Goal: Information Seeking & Learning: Learn about a topic

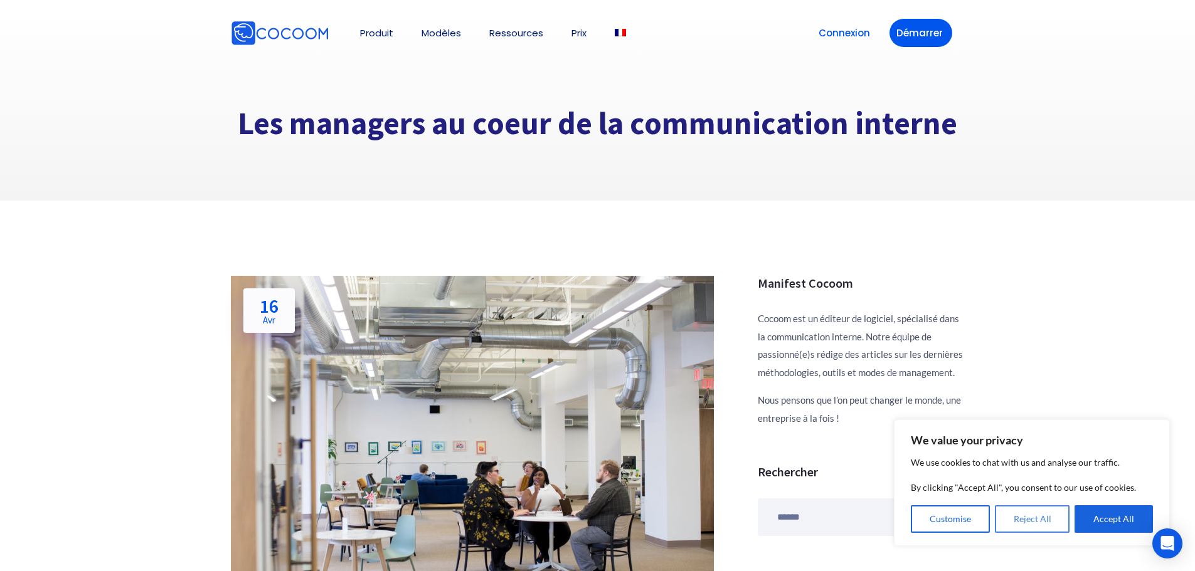
click at [1027, 521] on button "Reject All" at bounding box center [1032, 519] width 75 height 28
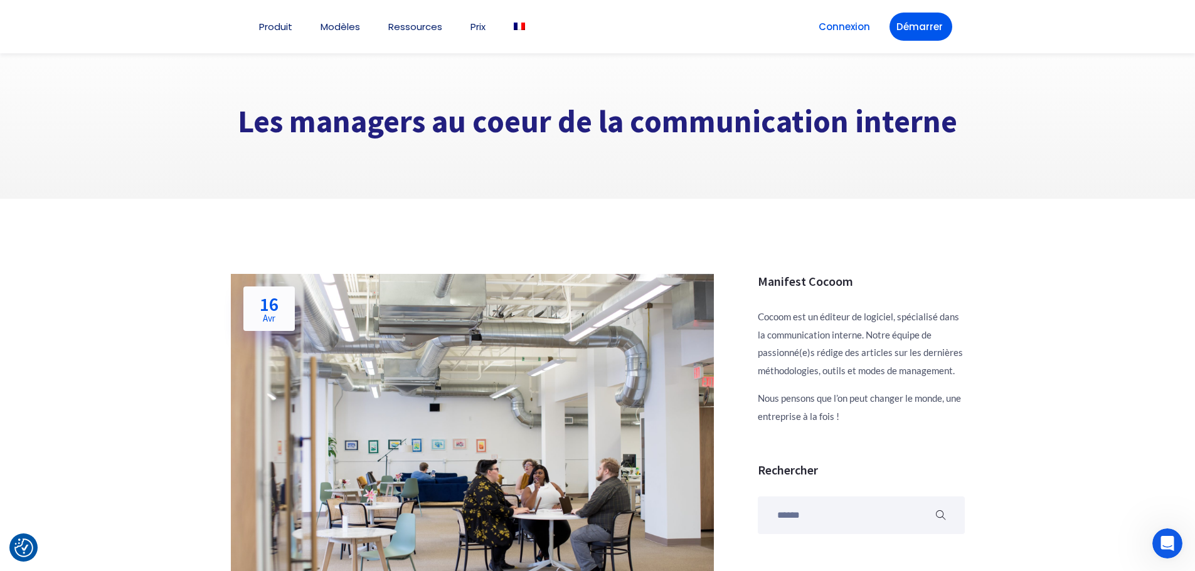
scroll to position [1, 0]
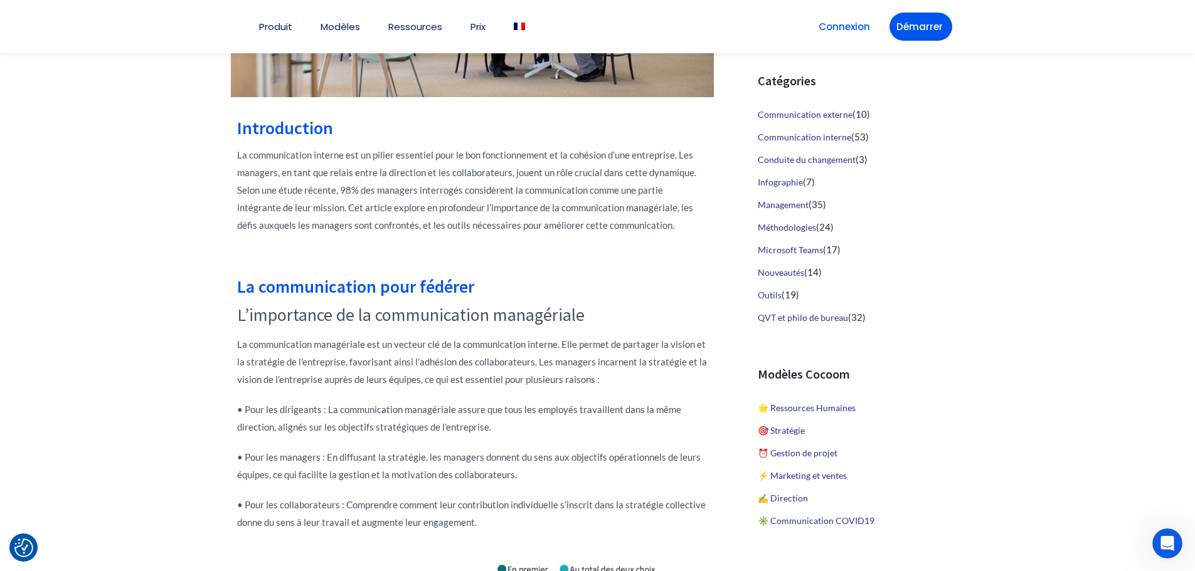
scroll to position [503, 0]
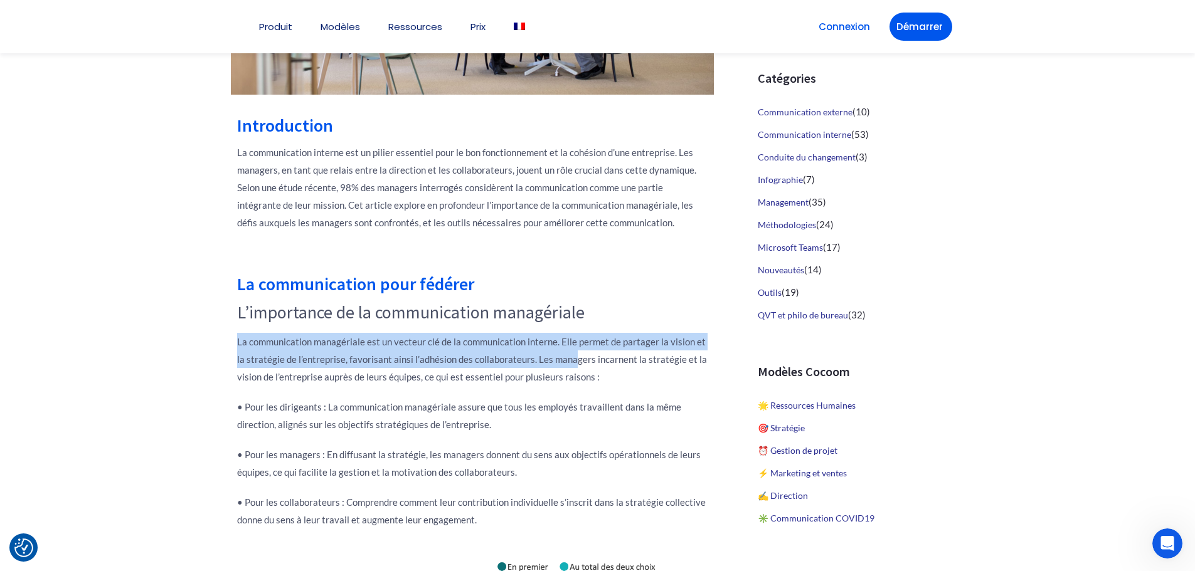
drag, startPoint x: 239, startPoint y: 342, endPoint x: 570, endPoint y: 368, distance: 332.1
click at [570, 368] on p "La communication managériale est un vecteur clé de la communication interne. El…" at bounding box center [472, 359] width 470 height 53
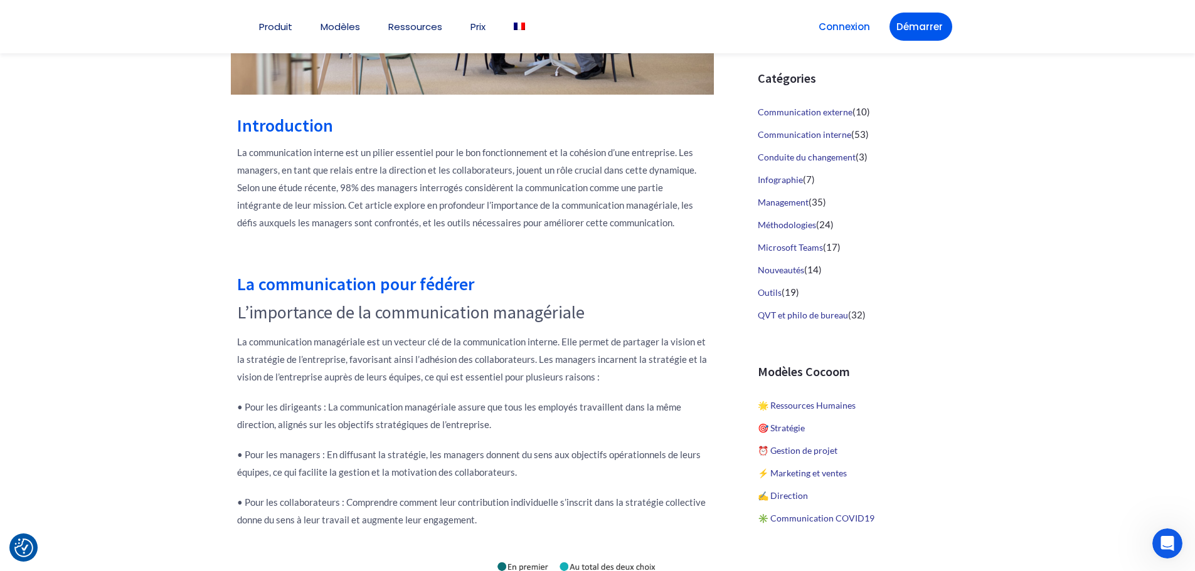
click at [537, 372] on p "La communication managériale est un vecteur clé de la communication interne. El…" at bounding box center [472, 359] width 470 height 53
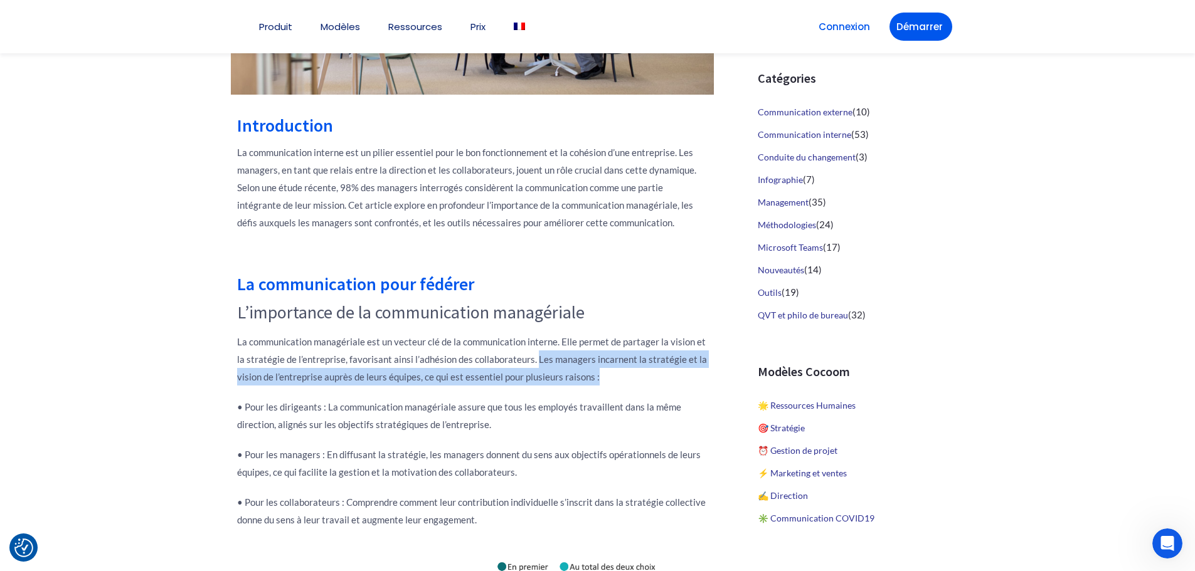
drag, startPoint x: 535, startPoint y: 361, endPoint x: 599, endPoint y: 374, distance: 65.3
click at [599, 374] on p "La communication managériale est un vecteur clé de la communication interne. El…" at bounding box center [472, 359] width 470 height 53
copy p "Les managers incarnent la stratégie et la vision de l’entreprise auprès de leur…"
click at [477, 477] on p "• Pour les managers : En diffusant la stratégie, les managers donnent du sens a…" at bounding box center [472, 463] width 470 height 35
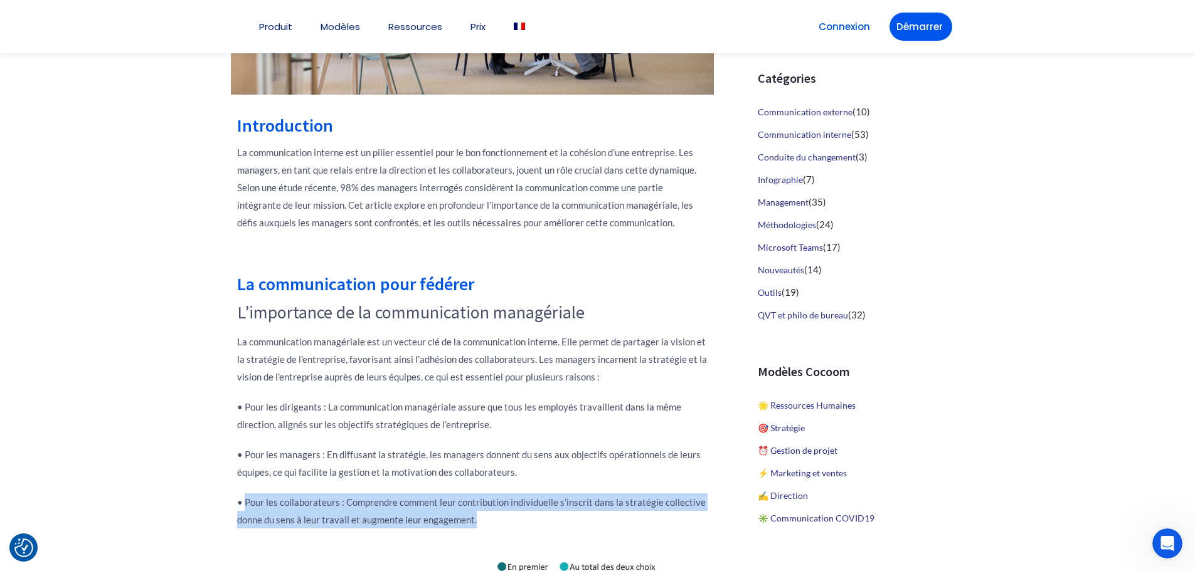
drag, startPoint x: 497, startPoint y: 520, endPoint x: 245, endPoint y: 506, distance: 253.1
click at [245, 506] on p "• Pour les collaborateurs : Comprendre comment leur contribution individuelle s…" at bounding box center [472, 511] width 470 height 35
copy p "Pour les collaborateurs : Comprendre comment leur contribution individuelle s’i…"
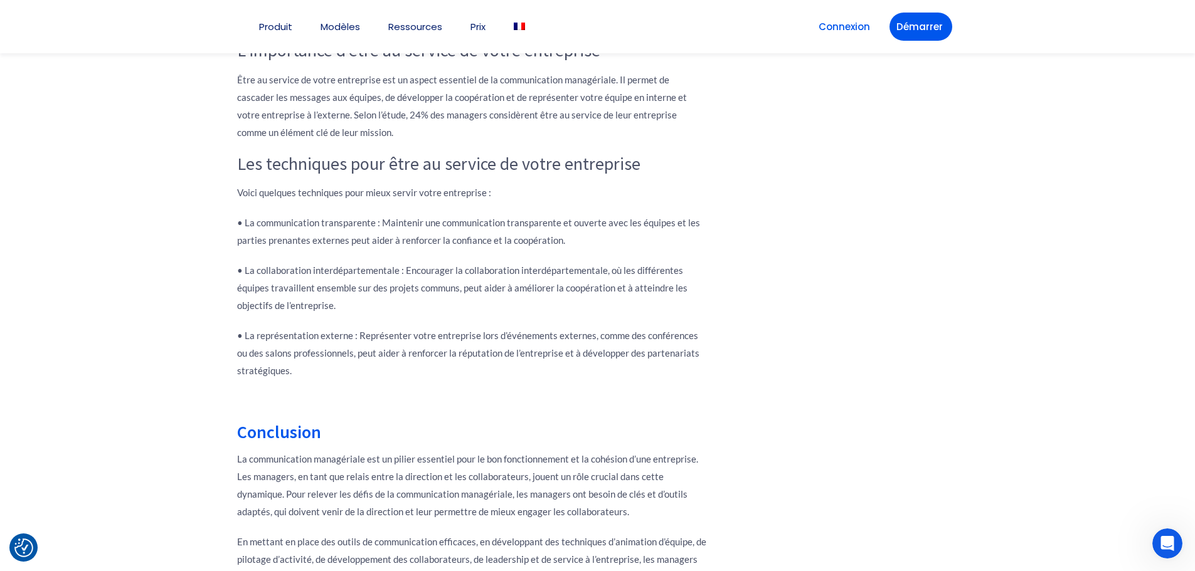
scroll to position [4956, 0]
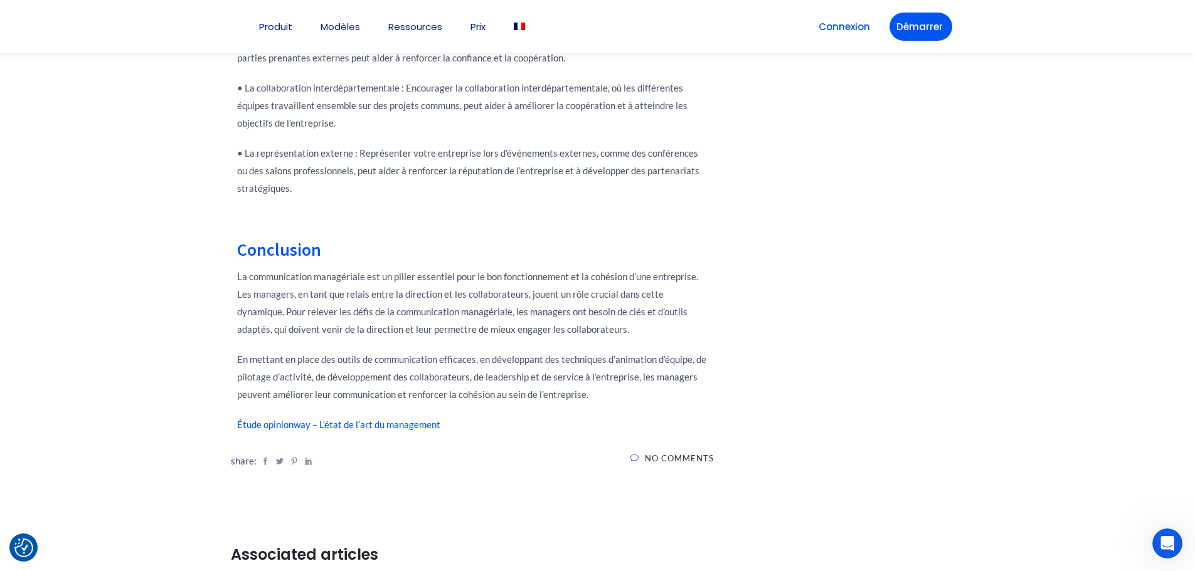
click at [364, 423] on link "Étude opinionway – L’état de l’art du management" at bounding box center [338, 424] width 203 height 11
